Goal: Information Seeking & Learning: Learn about a topic

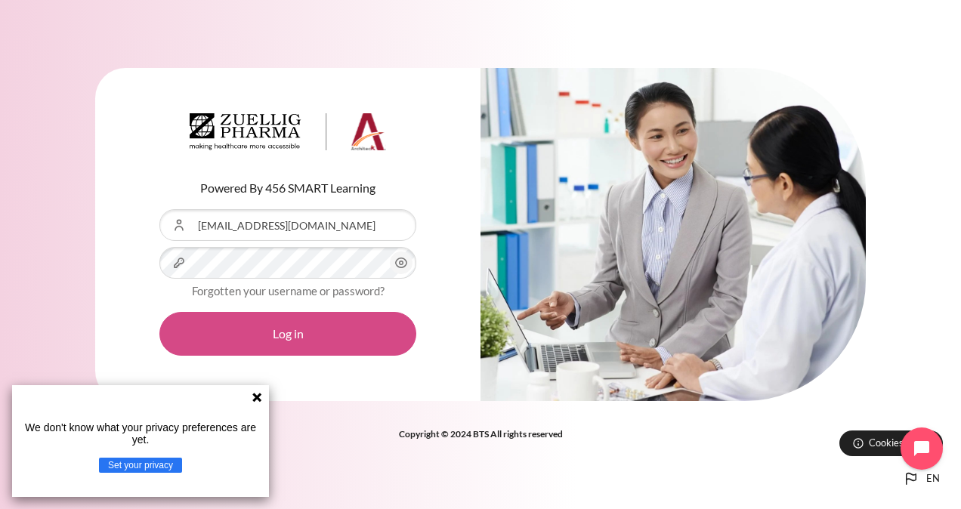
click at [249, 335] on button "Log in" at bounding box center [287, 334] width 257 height 44
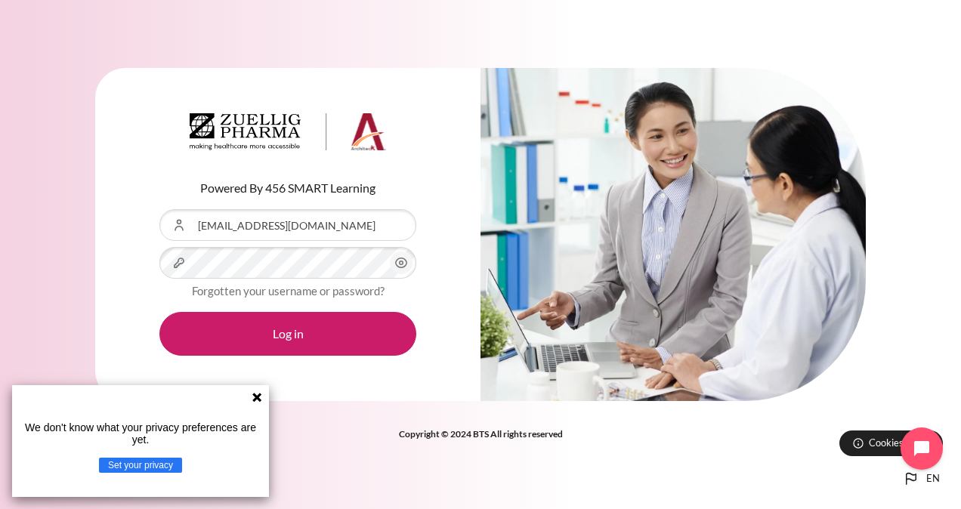
click at [257, 394] on icon at bounding box center [257, 397] width 12 height 12
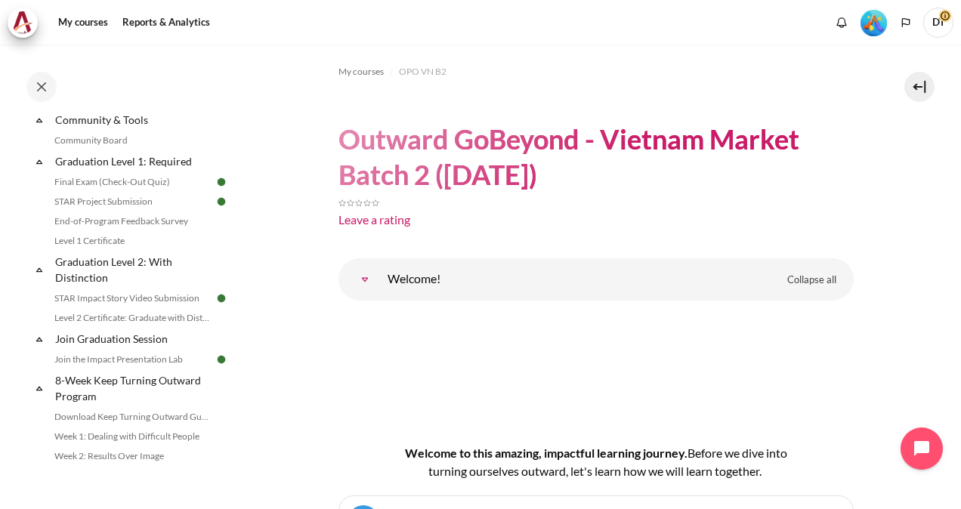
scroll to position [1793, 0]
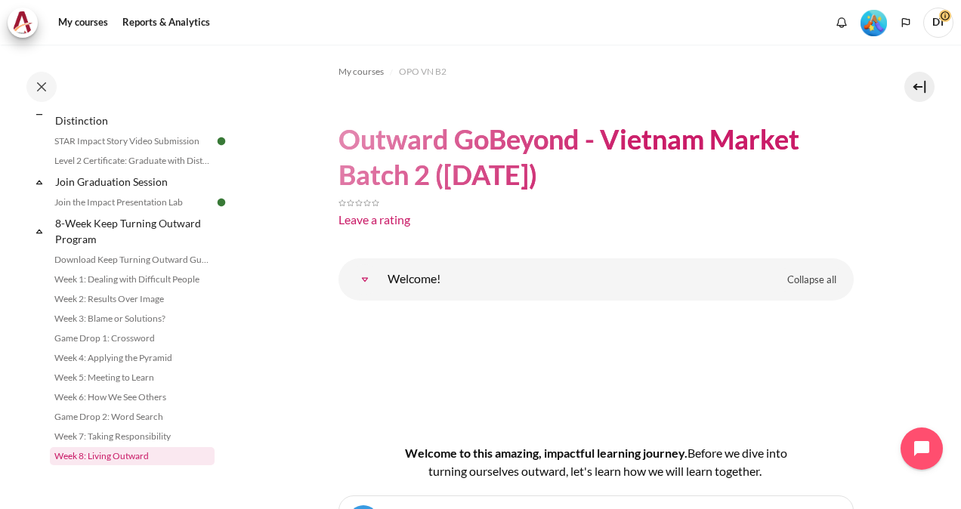
click at [119, 455] on link "Week 8: Living Outward" at bounding box center [132, 456] width 165 height 18
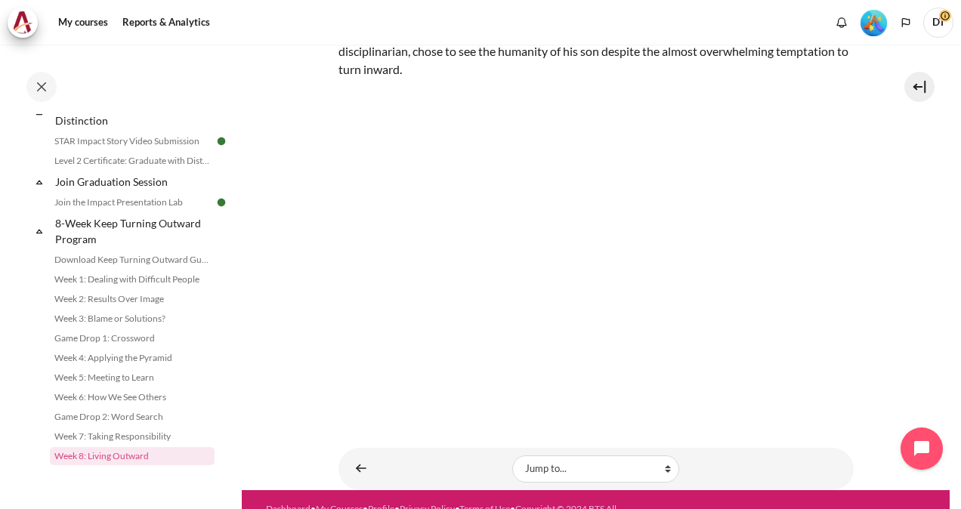
scroll to position [189, 0]
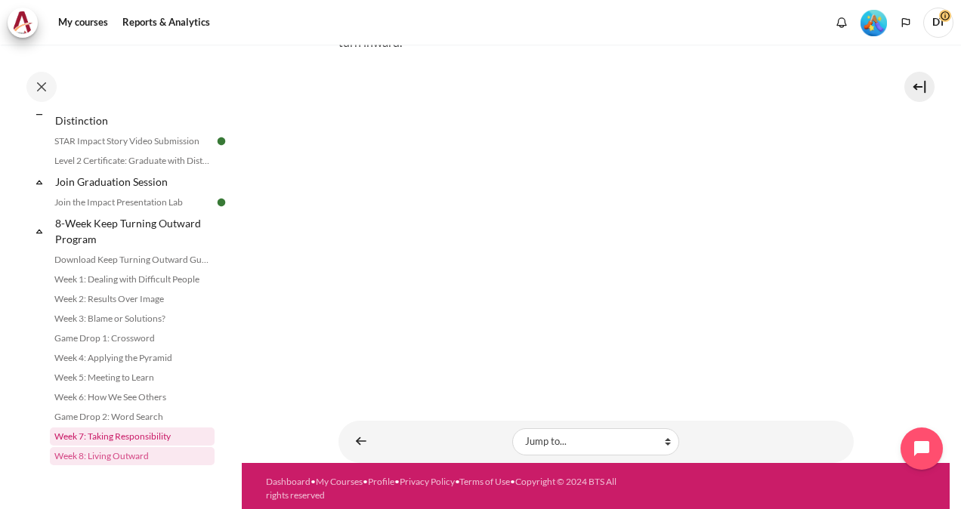
click at [111, 438] on link "Week 7: Taking Responsibility" at bounding box center [132, 437] width 165 height 18
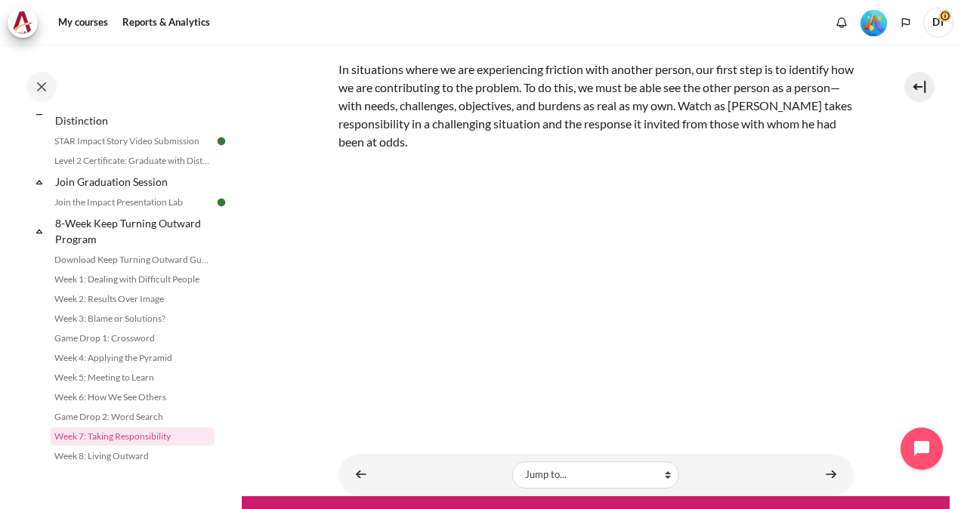
scroll to position [88, 0]
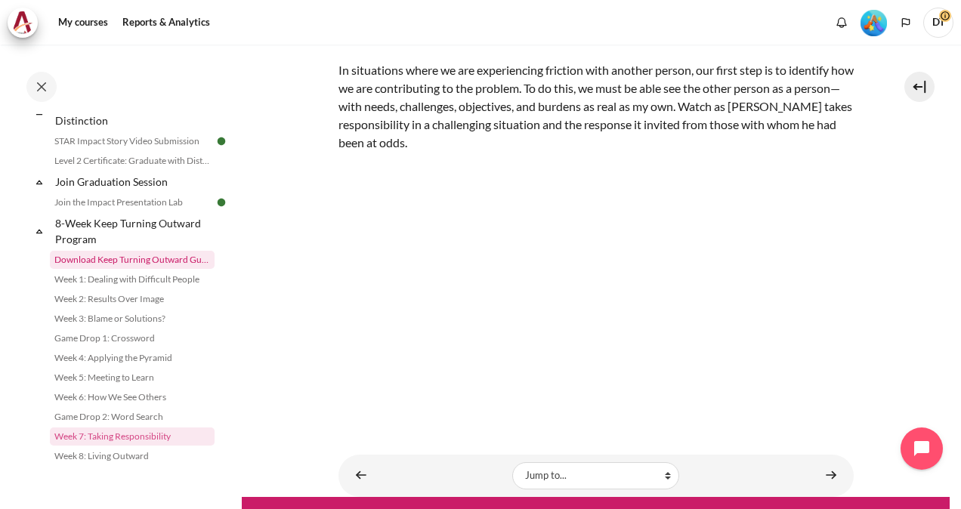
click at [108, 259] on link "Download Keep Turning Outward Guide" at bounding box center [132, 260] width 165 height 18
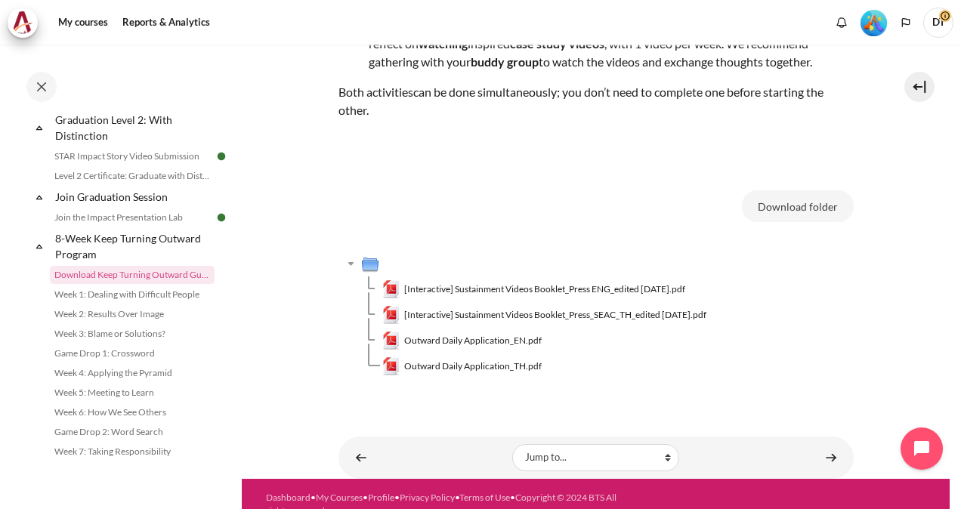
scroll to position [234, 0]
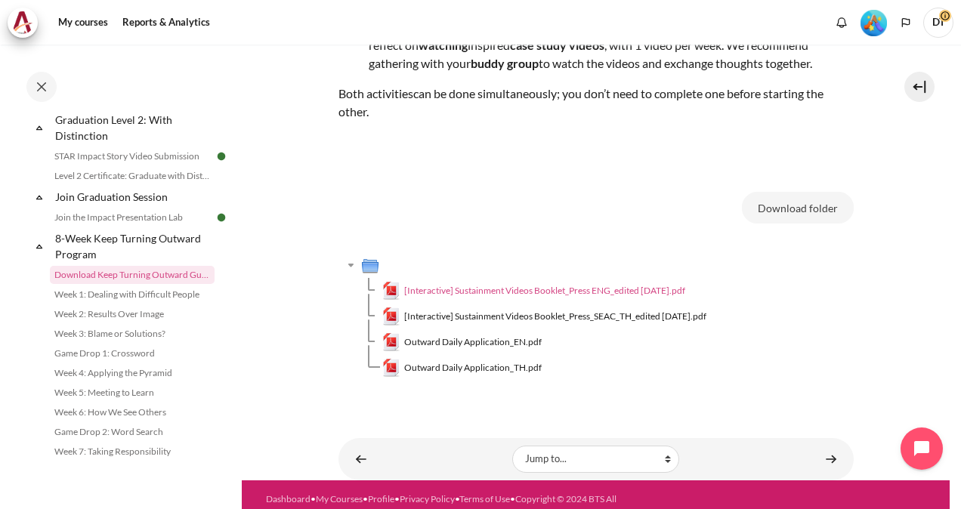
click at [530, 290] on span "[Interactive] Sustainment Videos Booklet_Press ENG_edited July 2023.pdf" at bounding box center [544, 291] width 281 height 14
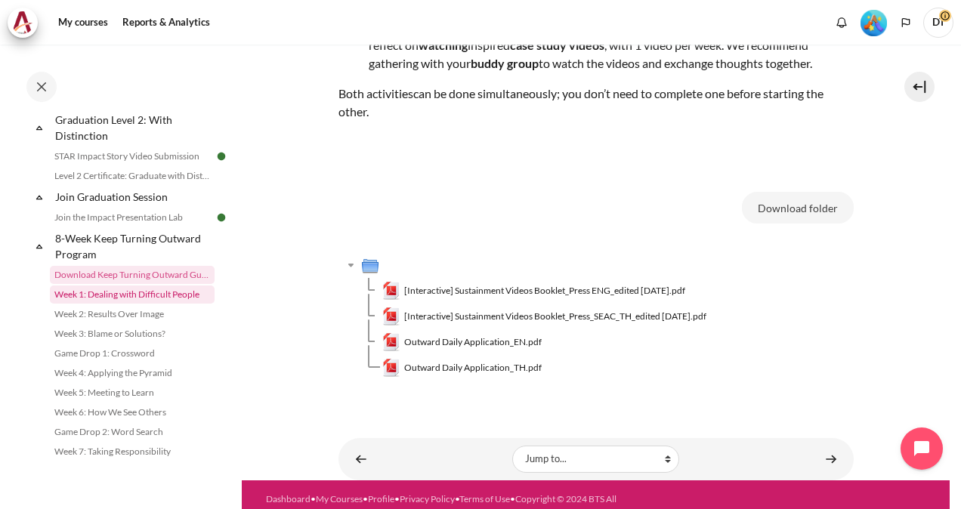
click at [168, 304] on link "Week 1: Dealing with Difficult People" at bounding box center [132, 295] width 165 height 18
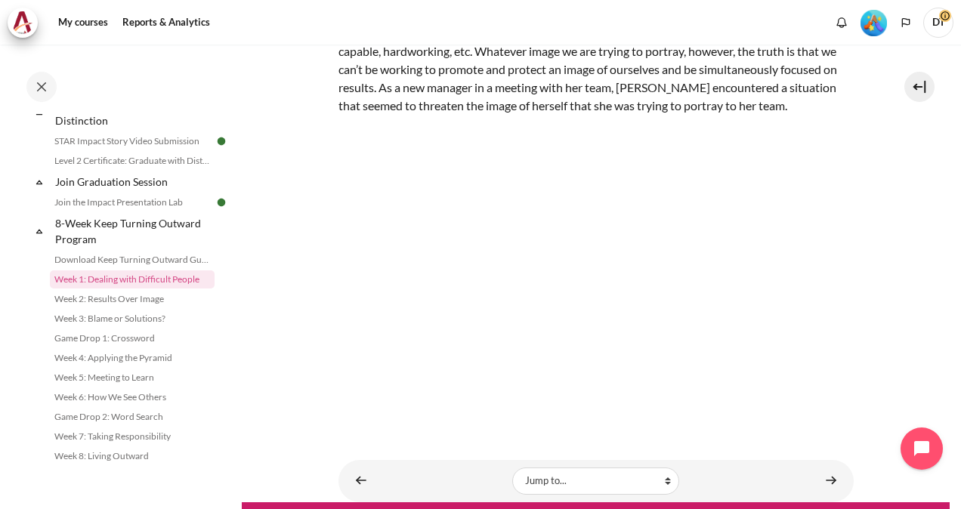
scroll to position [126, 0]
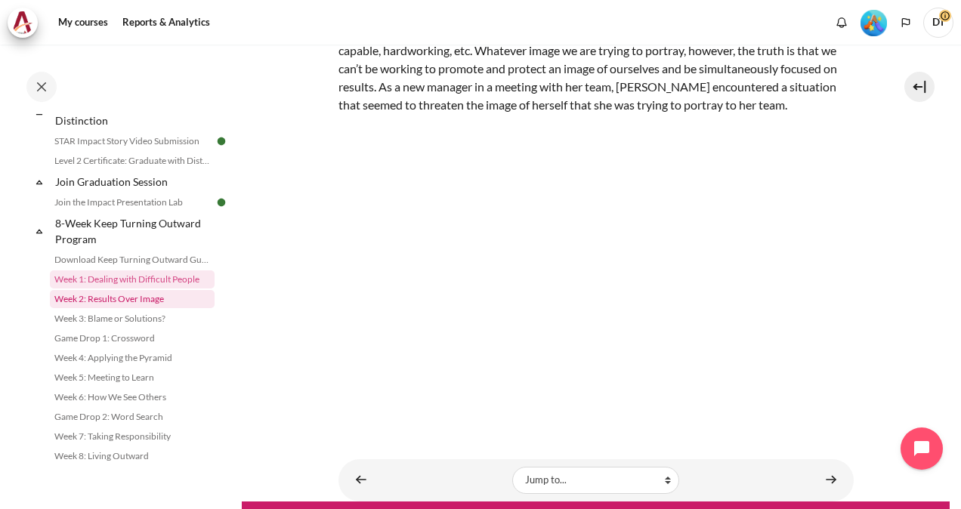
click at [122, 308] on link "Week 2: Results Over Image" at bounding box center [132, 299] width 165 height 18
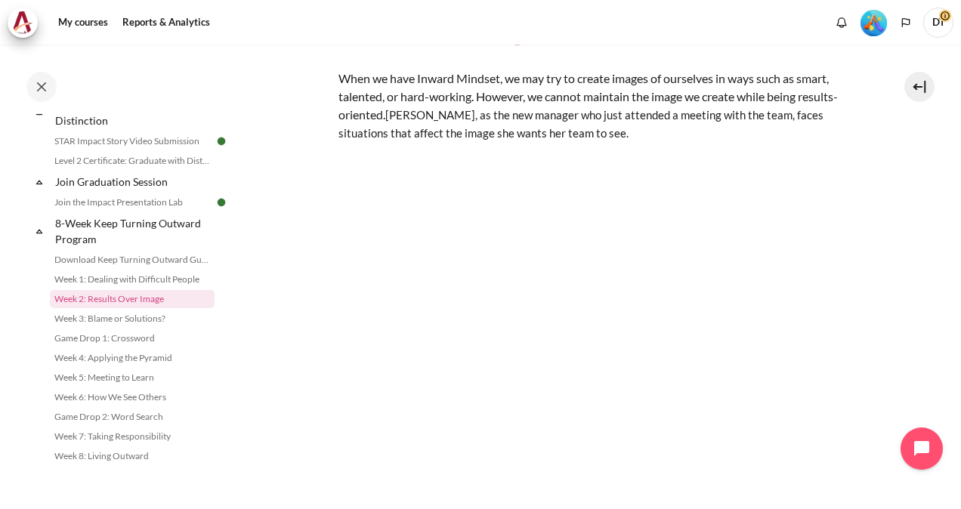
scroll to position [81, 0]
click at [112, 319] on link "Week 3: Blame or Solutions?" at bounding box center [132, 319] width 165 height 18
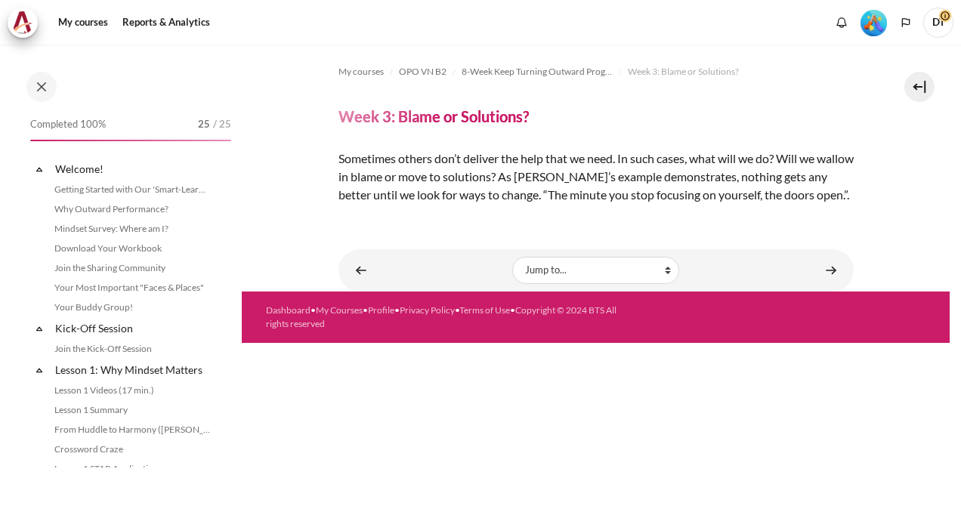
scroll to position [1794, 0]
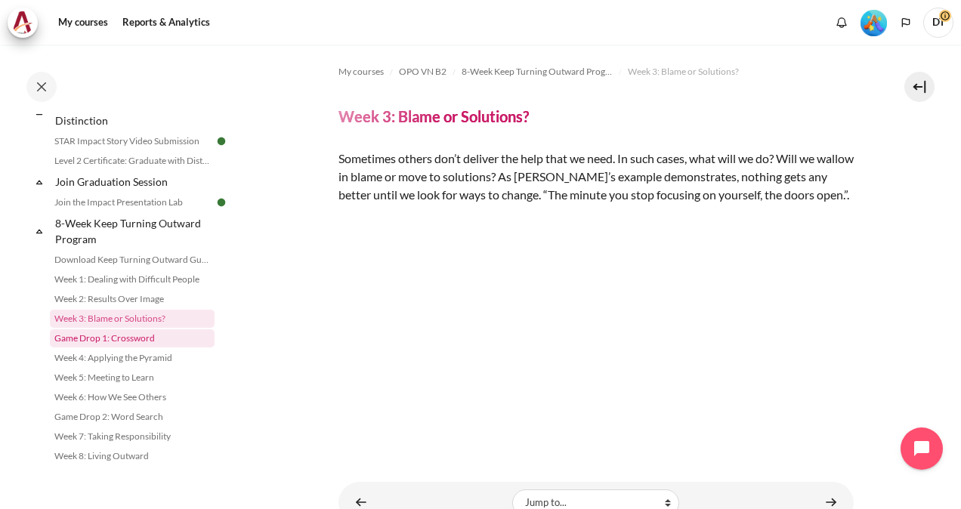
click at [88, 335] on link "Game Drop 1: Crossword" at bounding box center [132, 338] width 165 height 18
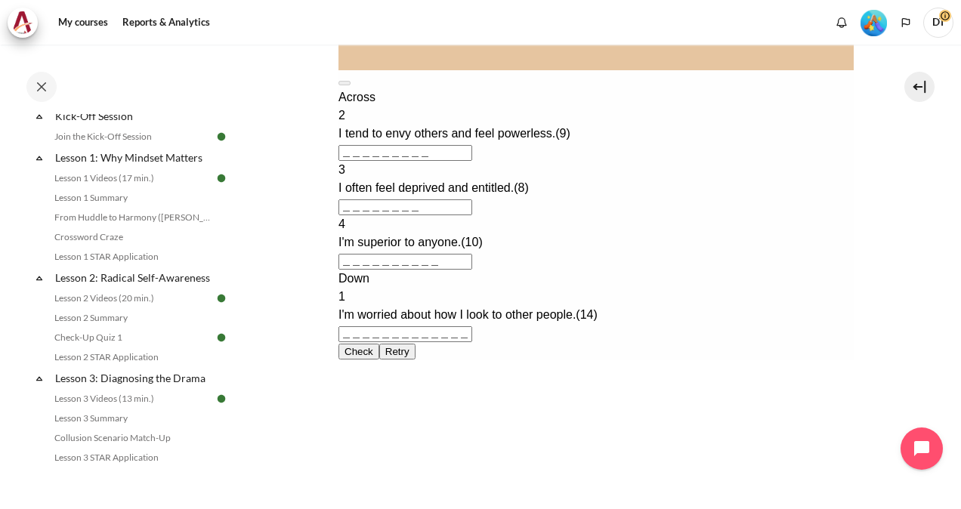
scroll to position [216, 0]
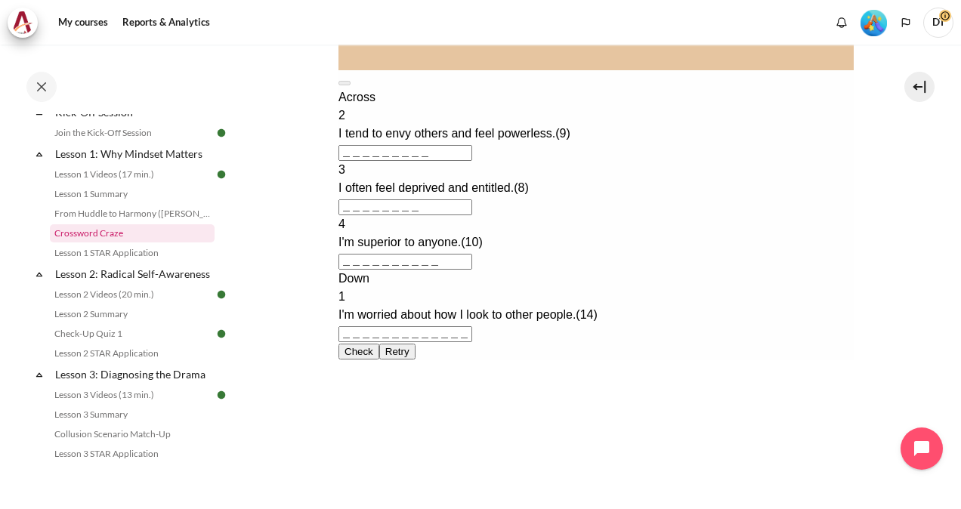
click at [128, 230] on link "Crossword Craze" at bounding box center [132, 233] width 165 height 18
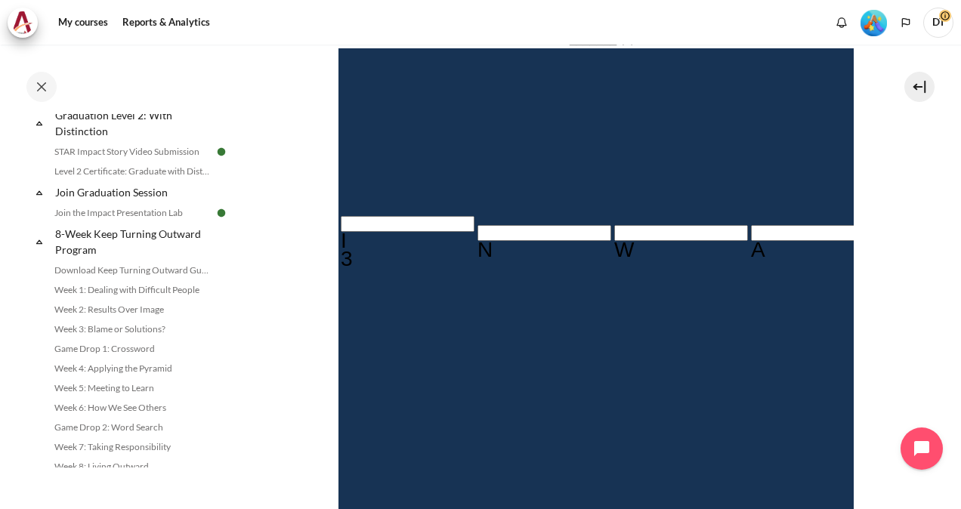
scroll to position [1793, 0]
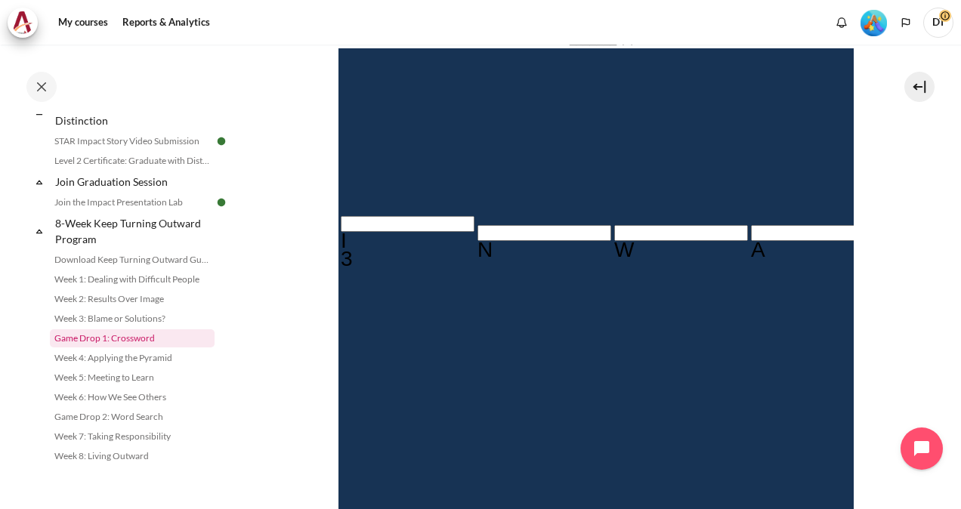
click at [137, 342] on link "Game Drop 1: Crossword" at bounding box center [132, 338] width 165 height 18
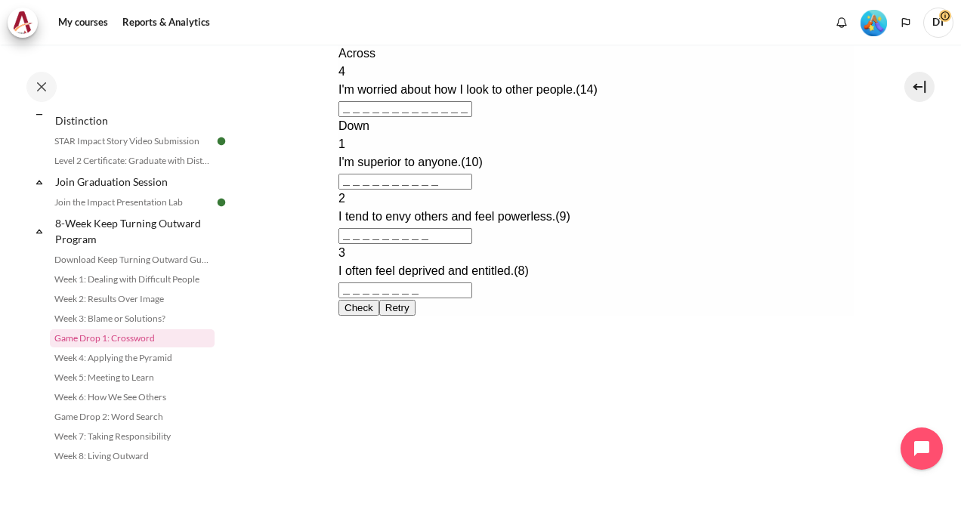
scroll to position [556, 0]
click at [934, 369] on section "My courses OPO VN B2 8-Week Keep Turning Outward Program Game Drop 1: Crossword…" at bounding box center [596, 28] width 708 height 1079
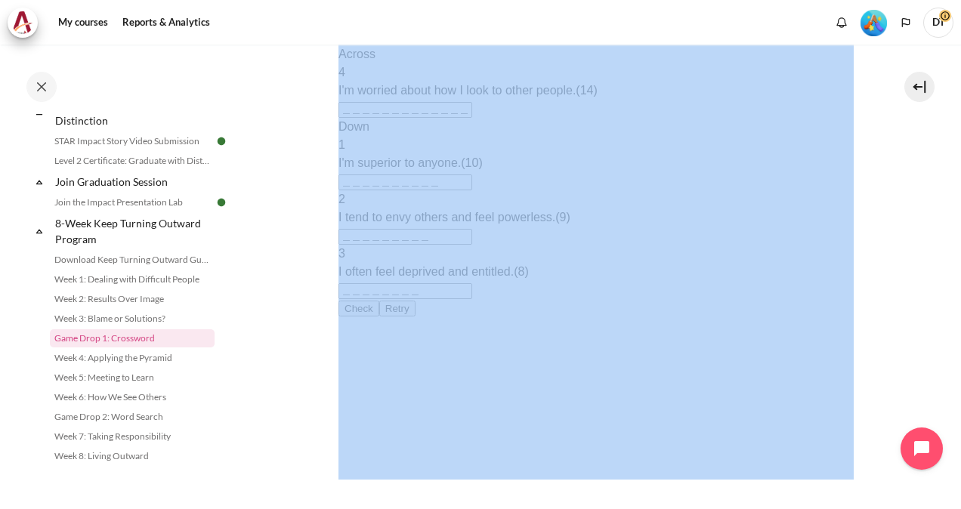
click at [934, 369] on section "My courses OPO VN B2 8-Week Keep Turning Outward Program Game Drop 1: Crossword…" at bounding box center [596, 28] width 708 height 1079
click at [930, 372] on section "My courses OPO VN B2 8-Week Keep Turning Outward Program Game Drop 1: Crossword…" at bounding box center [596, 28] width 708 height 1079
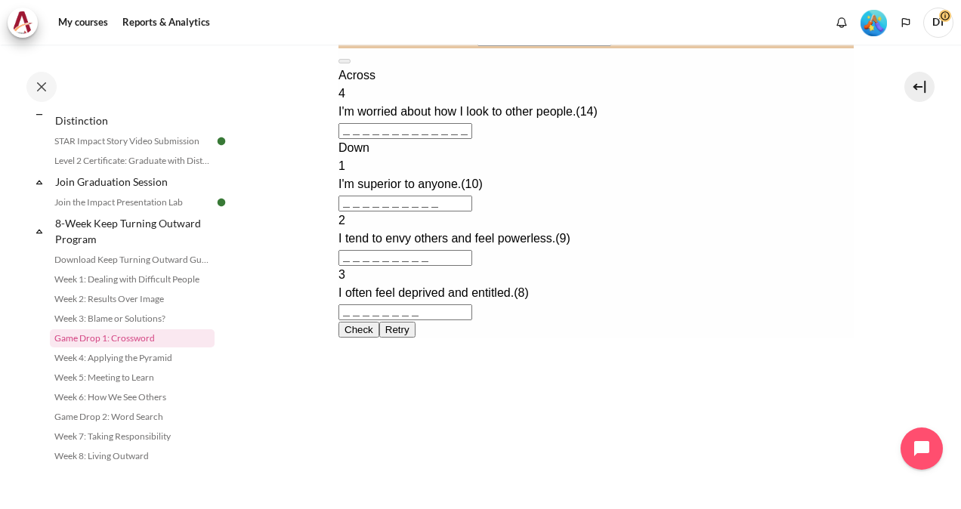
scroll to position [536, 0]
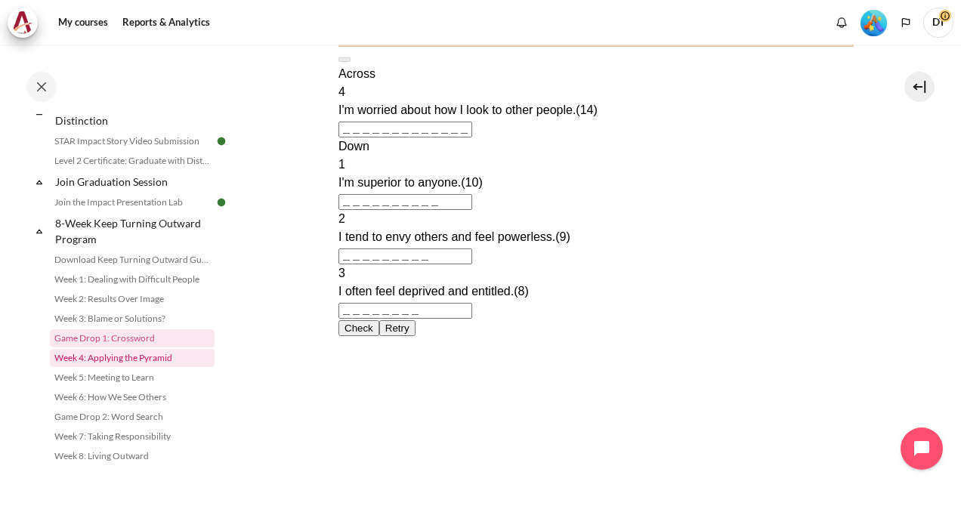
click at [153, 349] on link "Week 4: Applying the Pyramid" at bounding box center [132, 358] width 165 height 18
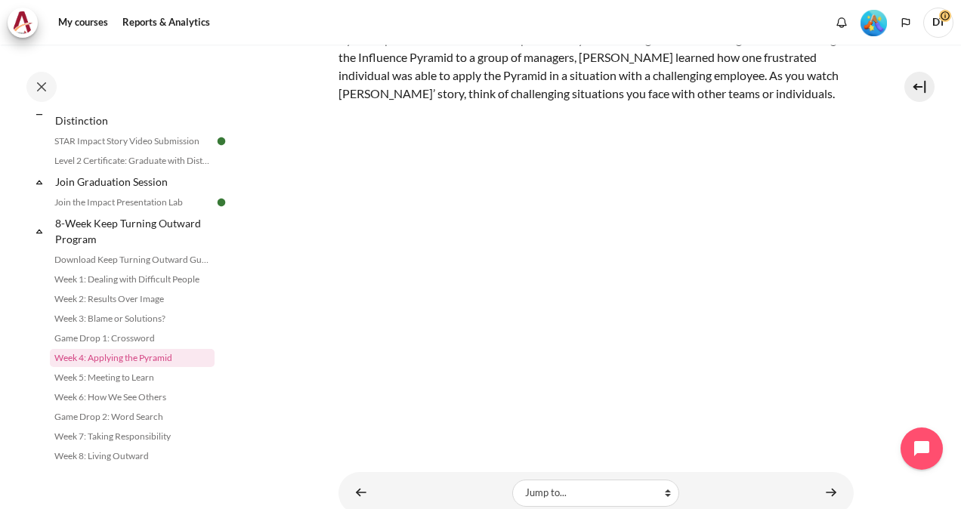
scroll to position [139, 0]
click at [123, 381] on link "Week 5: Meeting to Learn" at bounding box center [132, 378] width 165 height 18
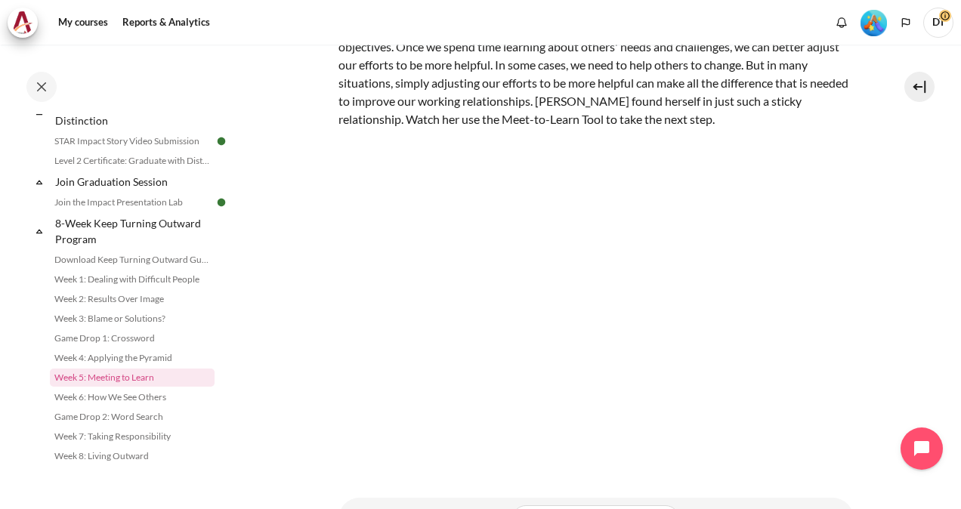
scroll to position [130, 0]
click at [903, 326] on section "My courses OPO VN B2 8-Week Keep Turning Outward Program Week 5: Meeting to Lea…" at bounding box center [596, 227] width 708 height 625
click at [906, 324] on section "My courses OPO VN B2 8-Week Keep Turning Outward Program Week 5: Meeting to Lea…" at bounding box center [596, 227] width 708 height 625
click at [130, 397] on link "Week 6: How We See Others" at bounding box center [132, 397] width 165 height 18
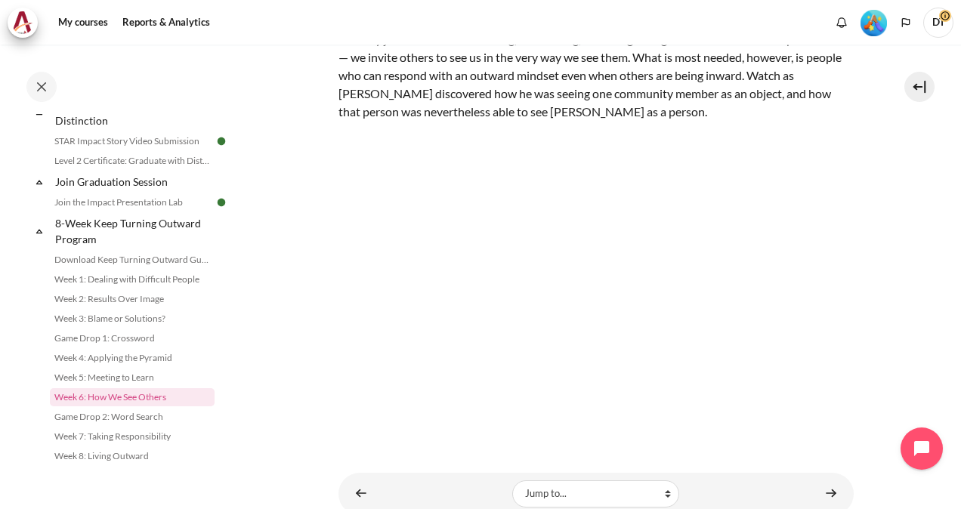
scroll to position [138, 0]
click at [110, 415] on link "Game Drop 2: Word Search" at bounding box center [132, 417] width 165 height 18
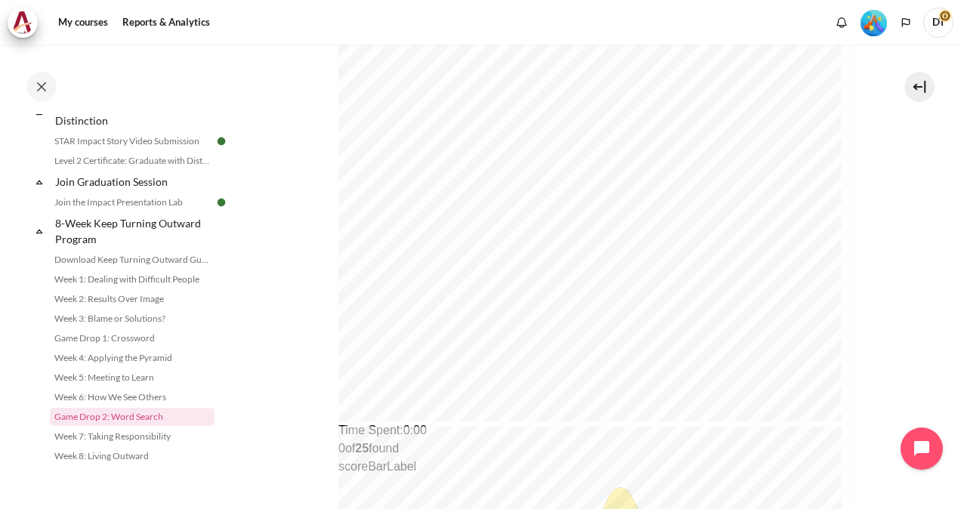
scroll to position [417, 0]
click at [82, 437] on link "Week 7: Taking Responsibility" at bounding box center [132, 437] width 165 height 18
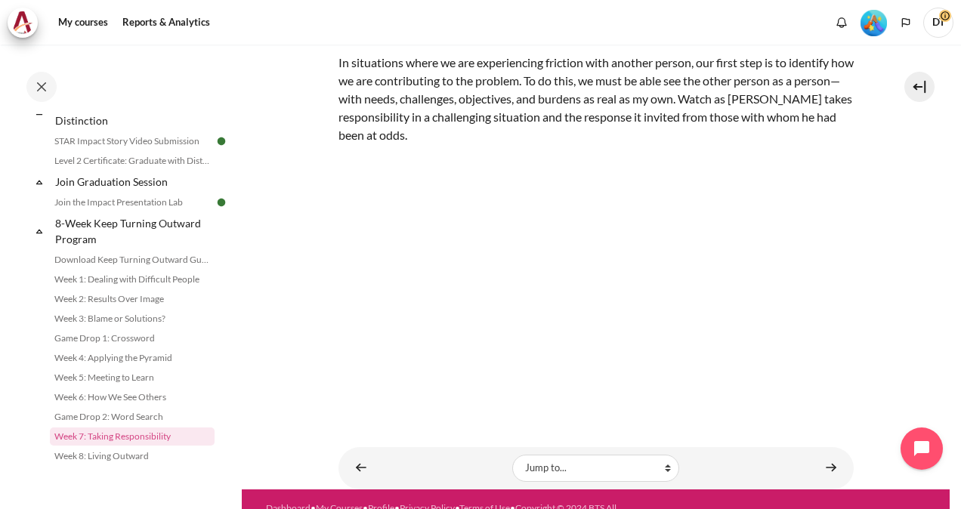
scroll to position [92, 0]
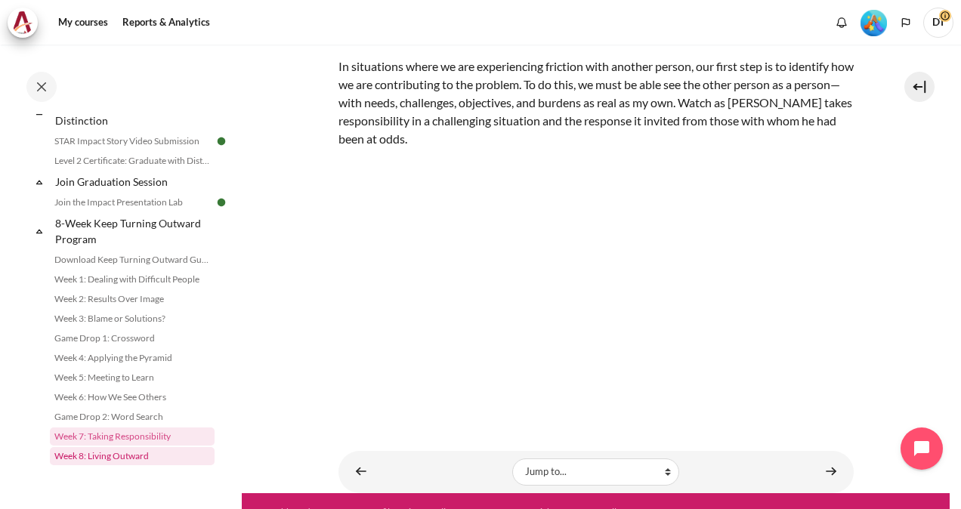
click at [108, 454] on link "Week 8: Living Outward" at bounding box center [132, 456] width 165 height 18
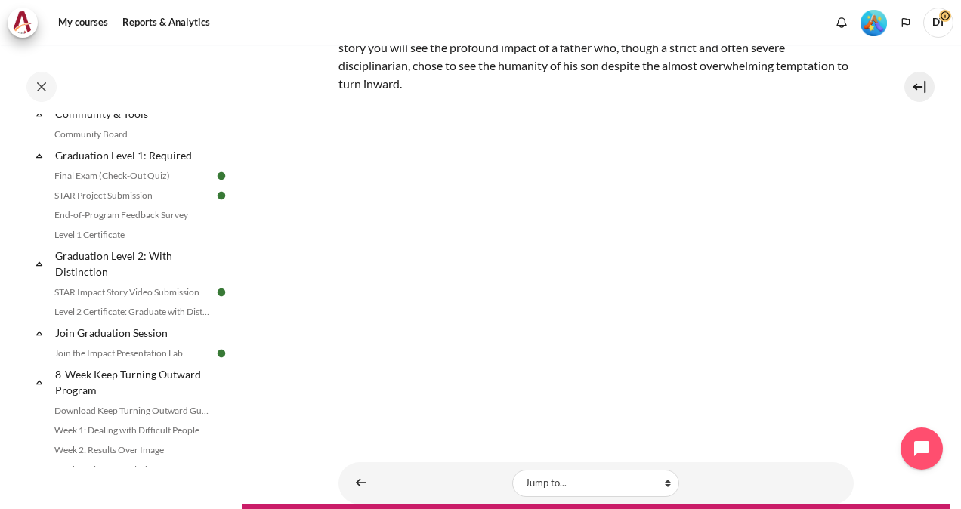
scroll to position [1793, 0]
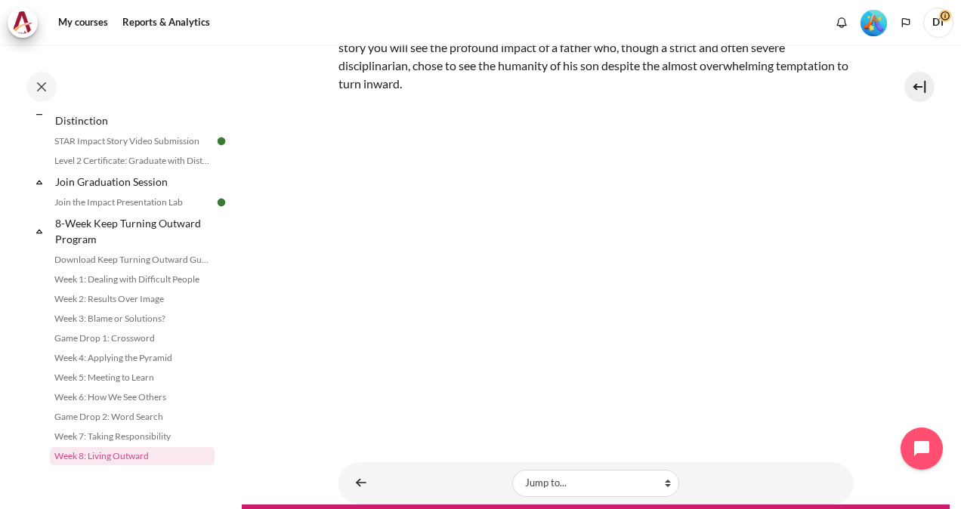
click at [261, 432] on section "My courses OPO VN B2 8-Week Keep Turning Outward Program Week 8: Living Outward…" at bounding box center [596, 200] width 708 height 607
